Goal: Information Seeking & Learning: Learn about a topic

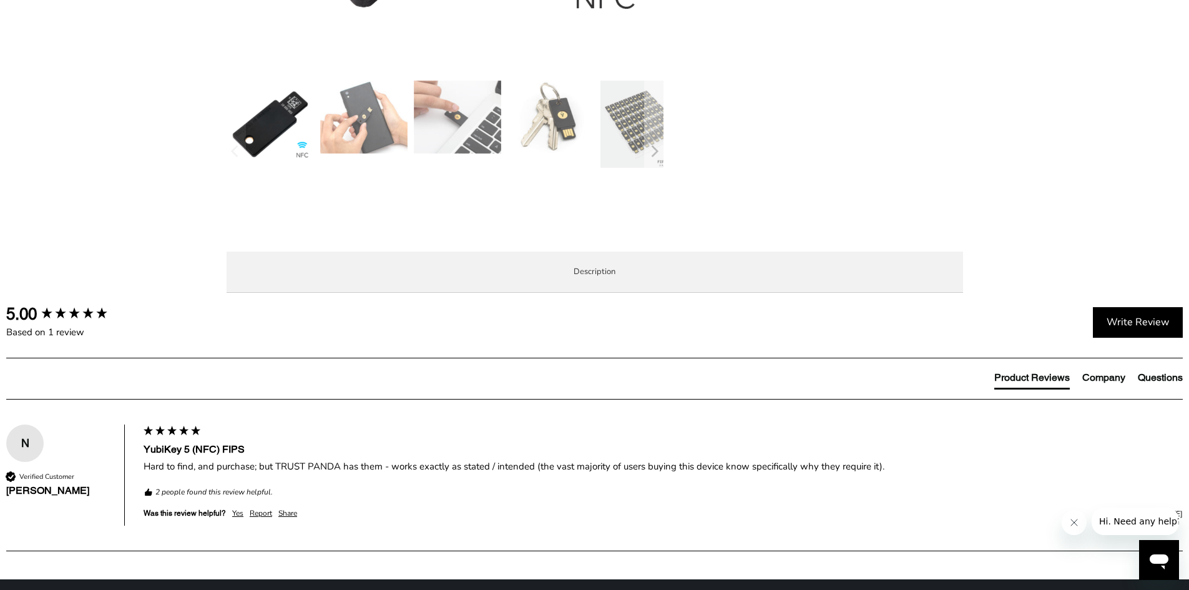
scroll to position [499, 0]
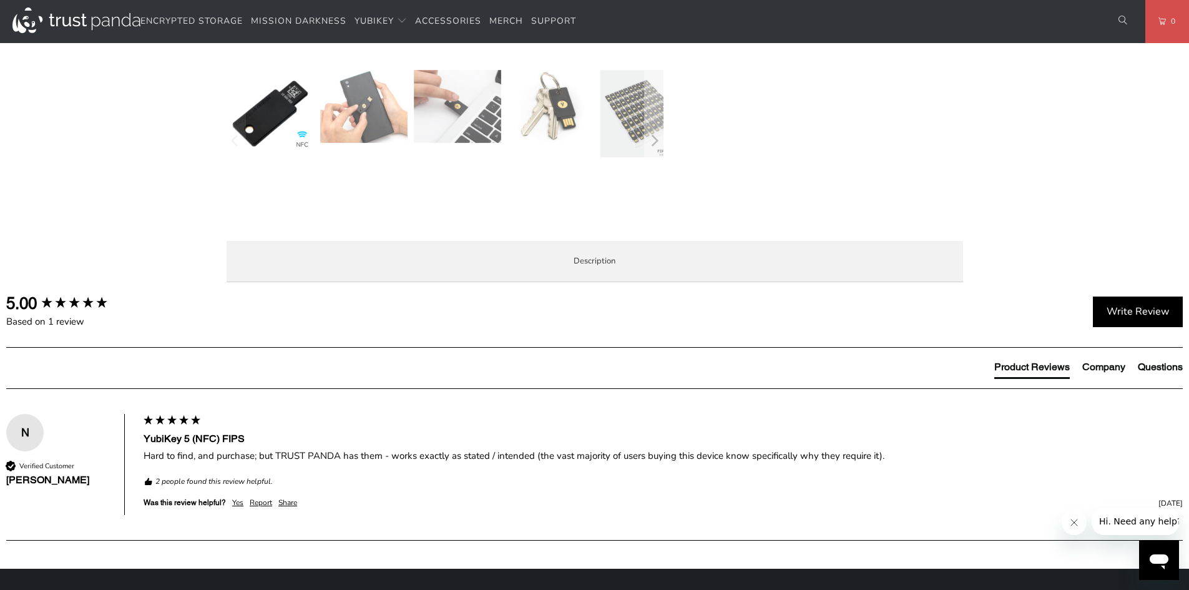
drag, startPoint x: 677, startPoint y: 370, endPoint x: 767, endPoint y: 373, distance: 90.0
click at [0, 0] on p "The YubiKey 5 FIPS Series is a hardware based authentication solution that prov…" at bounding box center [0, 0] width 0 height 0
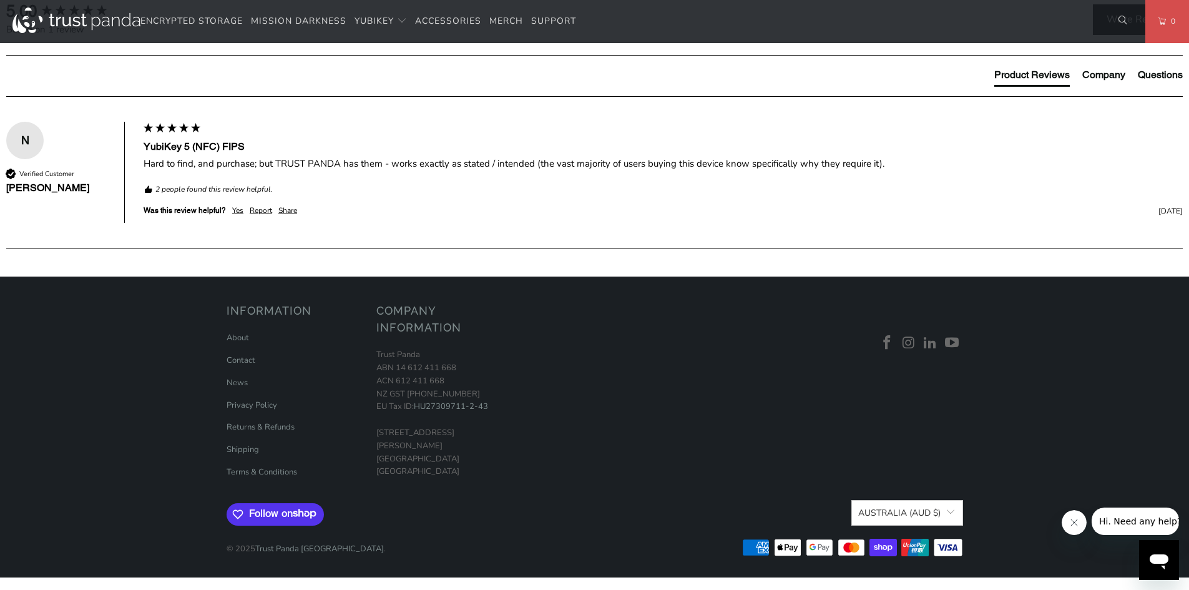
scroll to position [812, 0]
drag, startPoint x: 760, startPoint y: 161, endPoint x: 770, endPoint y: 243, distance: 82.5
click at [0, 0] on div "The YubiKey 5 FIPS Series is a hardware based authentication solution that prov…" at bounding box center [0, 0] width 0 height 0
drag, startPoint x: 782, startPoint y: 230, endPoint x: 841, endPoint y: 351, distance: 134.6
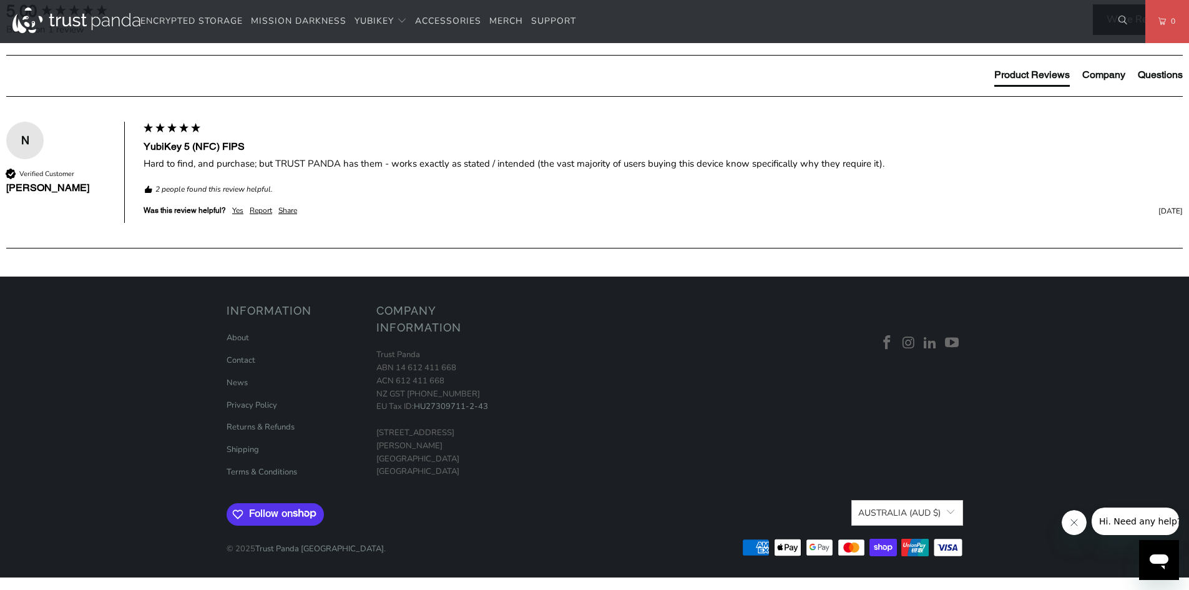
click at [0, 0] on div "The YubiKey 5 FIPS Series is a hardware based authentication solution that prov…" at bounding box center [0, 0] width 0 height 0
click at [0, 0] on ul "FIPS 140-2 validated (Overall Level 2, Physical Security Level 3) The simplest,…" at bounding box center [0, 0] width 0 height 0
drag, startPoint x: 840, startPoint y: 384, endPoint x: 843, endPoint y: 456, distance: 71.9
click at [0, 0] on div "The YubiKey 5 FIPS Series is a hardware based authentication solution that prov…" at bounding box center [0, 0] width 0 height 0
click at [0, 0] on p "Strong Authentication The YubiKey offers superior security by combining hardwar…" at bounding box center [0, 0] width 0 height 0
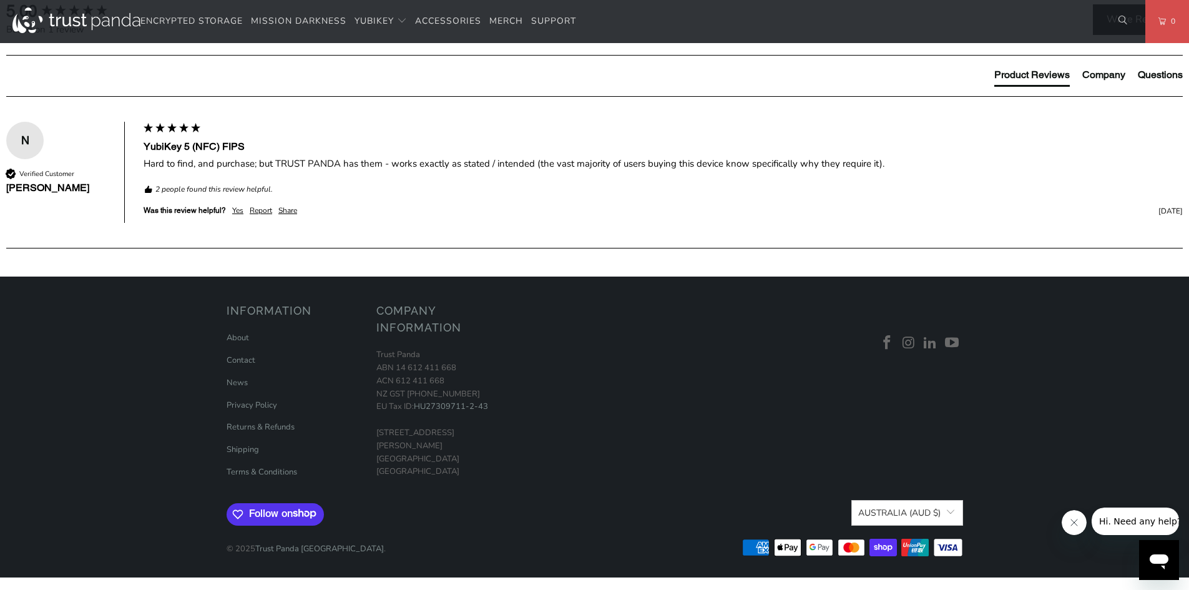
drag, startPoint x: 845, startPoint y: 453, endPoint x: 841, endPoint y: 515, distance: 61.9
click at [0, 0] on p "Strong Authentication The YubiKey offers superior security by combining hardwar…" at bounding box center [0, 0] width 0 height 0
drag, startPoint x: 707, startPoint y: 391, endPoint x: 731, endPoint y: 347, distance: 49.7
click at [0, 0] on p "Strong Authentication The YubiKey offers superior security by combining hardwar…" at bounding box center [0, 0] width 0 height 0
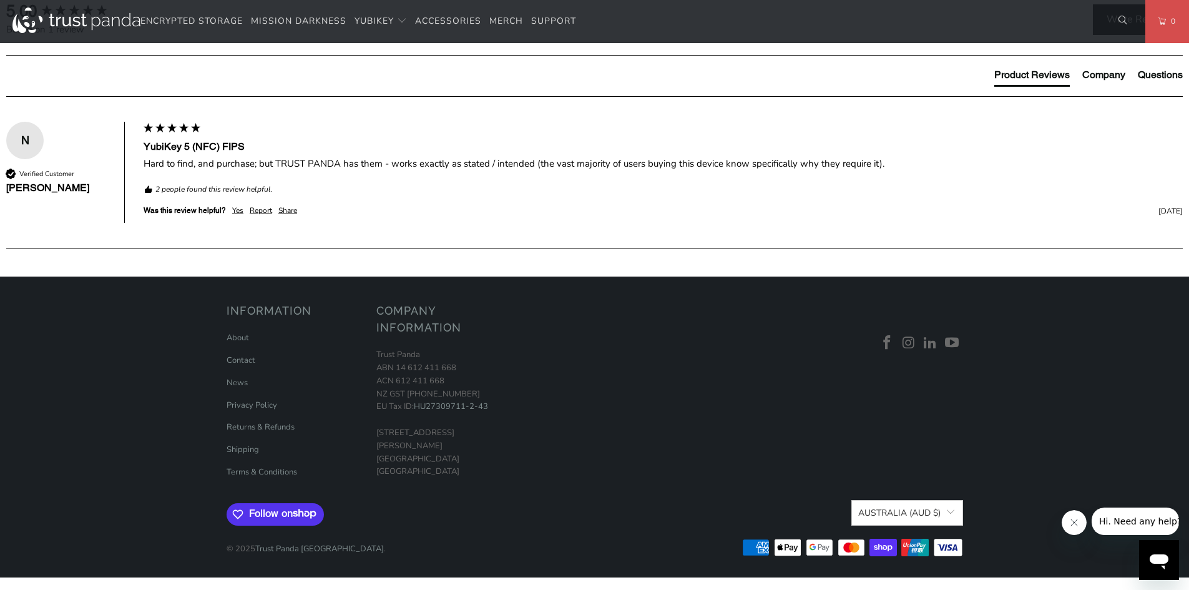
click at [0, 0] on p "Strong Authentication The YubiKey offers superior security by combining hardwar…" at bounding box center [0, 0] width 0 height 0
